Goal: Transaction & Acquisition: Purchase product/service

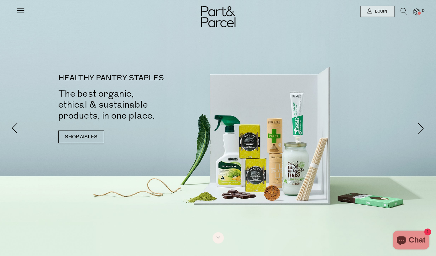
click at [22, 10] on icon at bounding box center [20, 10] width 9 height 9
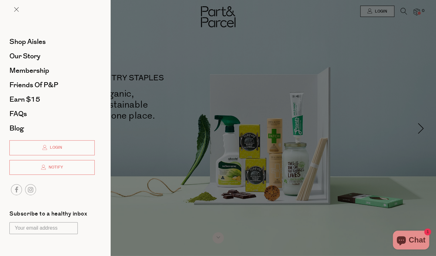
click at [29, 47] on li "Shop Aisles" at bounding box center [51, 41] width 85 height 14
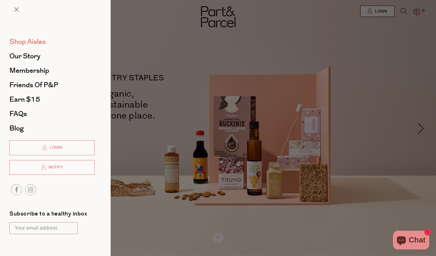
click at [28, 44] on span "Shop Aisles" at bounding box center [27, 42] width 36 height 10
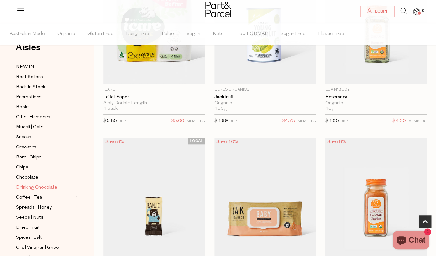
scroll to position [3, 0]
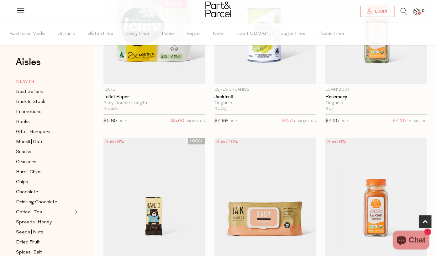
click at [30, 82] on span "NEW IN" at bounding box center [25, 82] width 18 height 8
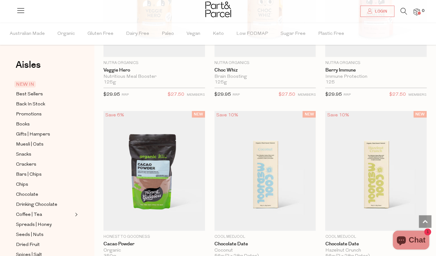
scroll to position [500, 0]
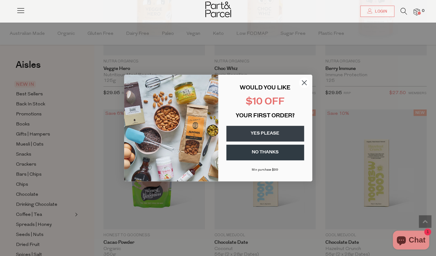
click at [302, 83] on circle "Close dialog" at bounding box center [304, 82] width 10 height 10
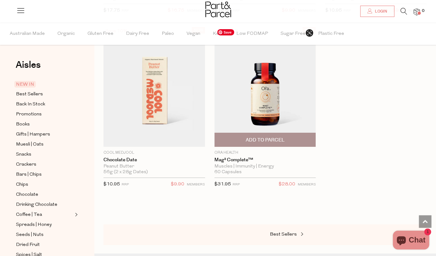
scroll to position [823, 0]
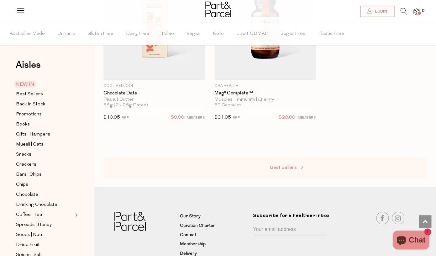
click at [293, 169] on span "Best Sellers" at bounding box center [283, 167] width 27 height 5
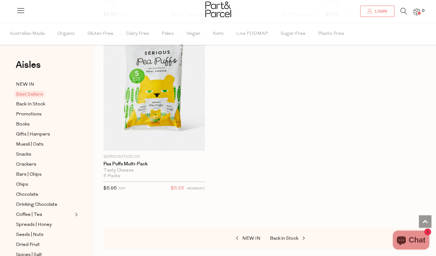
scroll to position [2428, 0]
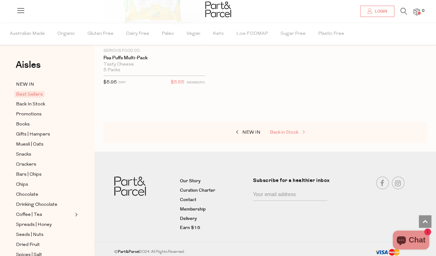
click at [295, 130] on span "Back in Stock" at bounding box center [284, 132] width 29 height 5
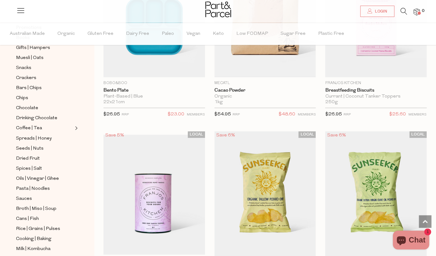
scroll to position [110, 0]
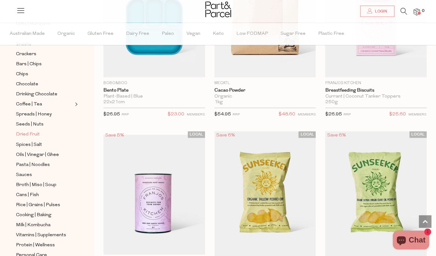
click at [29, 134] on span "Dried Fruit" at bounding box center [28, 135] width 24 height 8
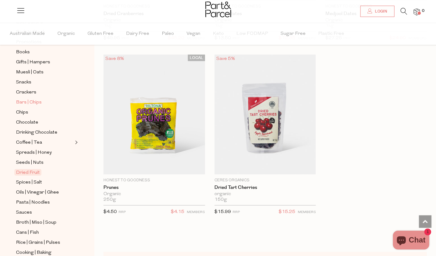
scroll to position [75, 0]
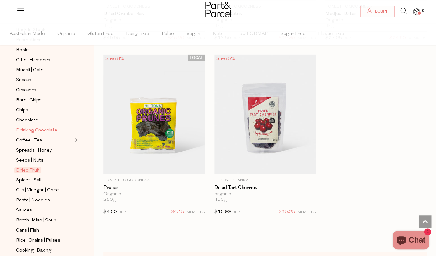
click at [53, 127] on span "Drinking Chocolate" at bounding box center [36, 131] width 41 height 8
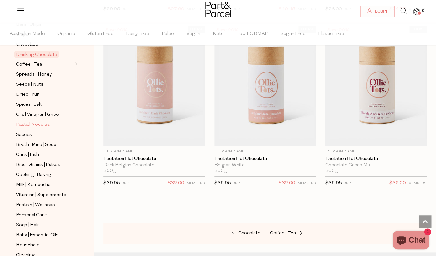
scroll to position [150, 0]
click at [40, 195] on span "Vitamins | Supplements" at bounding box center [41, 195] width 50 height 8
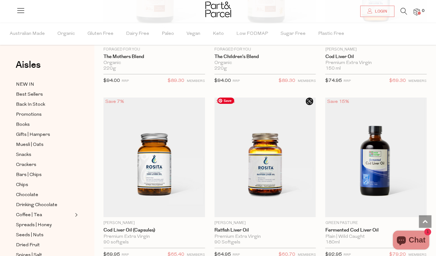
scroll to position [2459, 0]
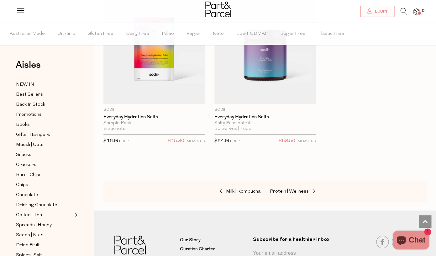
scroll to position [3466, 0]
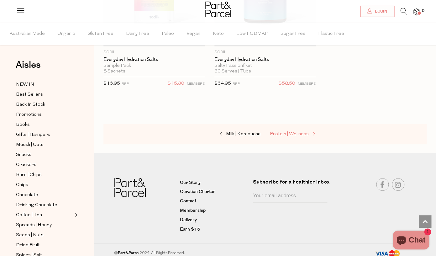
click at [281, 132] on span "Protein | Wellness" at bounding box center [289, 134] width 39 height 5
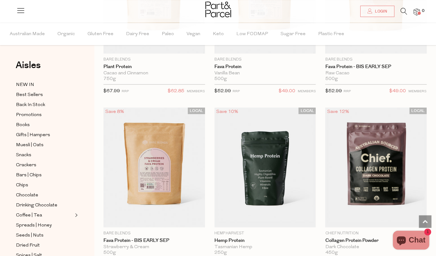
scroll to position [524, 0]
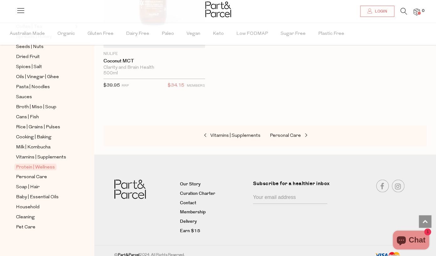
scroll to position [185, 0]
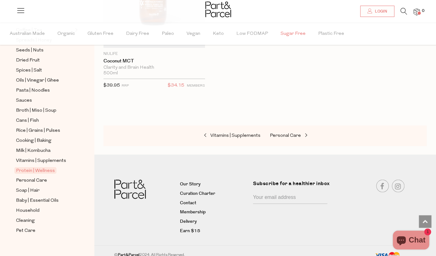
click at [288, 41] on span "Sugar Free" at bounding box center [292, 34] width 25 height 22
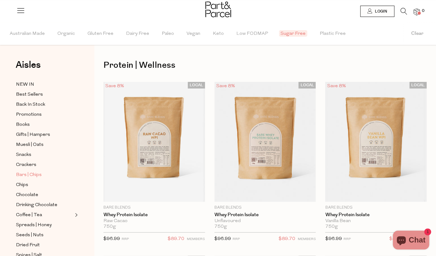
click at [53, 177] on link "Bars | Chips" at bounding box center [44, 175] width 57 height 8
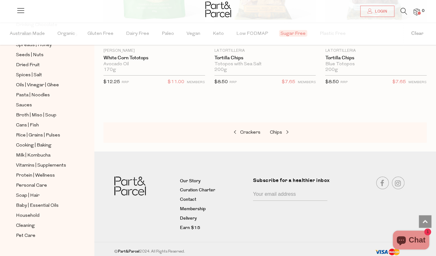
scroll to position [180, 0]
click at [41, 182] on span "Personal Care" at bounding box center [31, 185] width 31 height 8
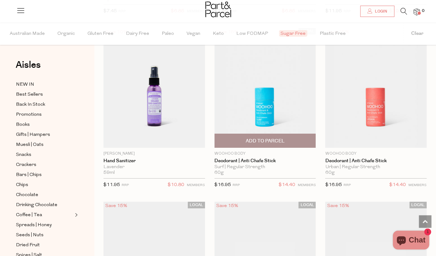
scroll to position [2485, 0]
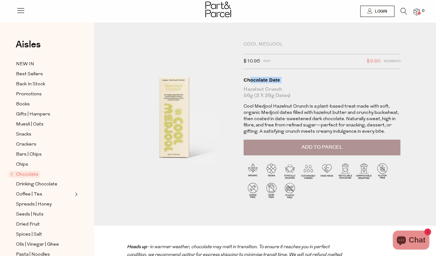
drag, startPoint x: 286, startPoint y: 86, endPoint x: 250, endPoint y: 78, distance: 36.9
click at [250, 78] on h1 "Chocolate Date Hazelnut Crunch 56g (2 x 28g Dates)" at bounding box center [321, 88] width 157 height 22
drag, startPoint x: 286, startPoint y: 88, endPoint x: 245, endPoint y: 80, distance: 42.2
click at [245, 80] on h1 "Chocolate Date Hazelnut Crunch 56g (2 x 28g Dates)" at bounding box center [321, 88] width 157 height 22
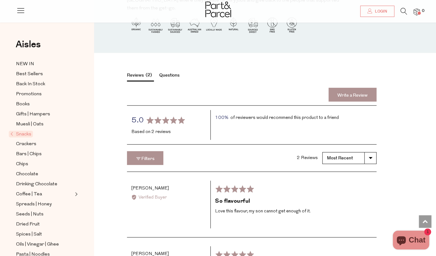
scroll to position [660, 0]
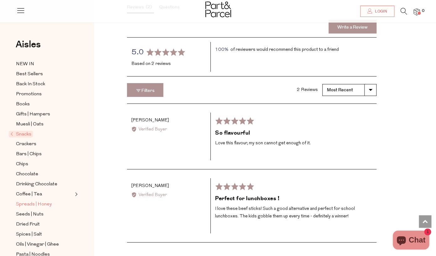
click at [38, 204] on span "Spreads | Honey" at bounding box center [34, 205] width 36 height 8
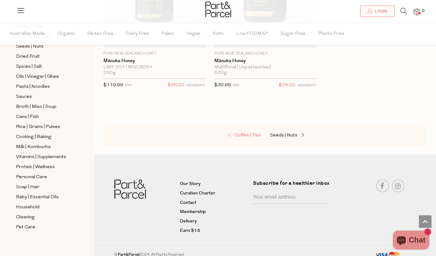
scroll to position [2479, 0]
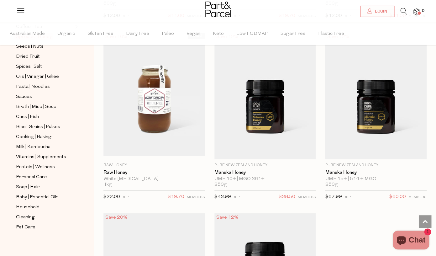
click at [398, 10] on li at bounding box center [400, 13] width 13 height 10
click at [406, 12] on icon at bounding box center [403, 11] width 7 height 7
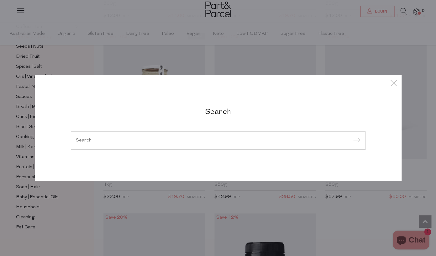
type input "m"
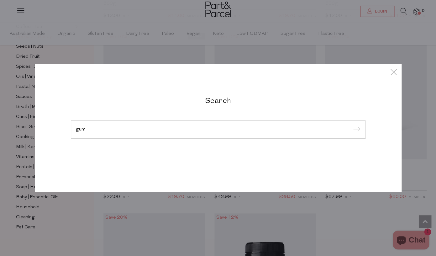
type input "gum"
click at [351, 125] on input "submit" at bounding box center [355, 129] width 9 height 9
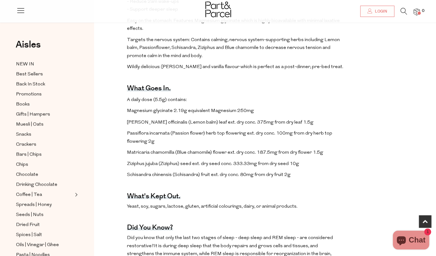
scroll to position [321, 0]
